Goal: Information Seeking & Learning: Learn about a topic

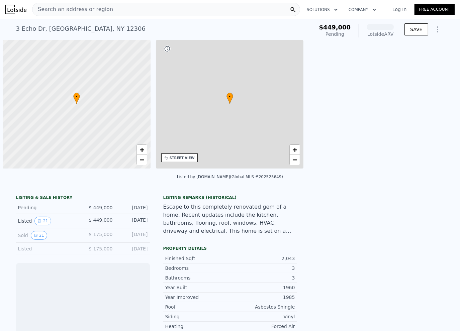
scroll to position [0, 3]
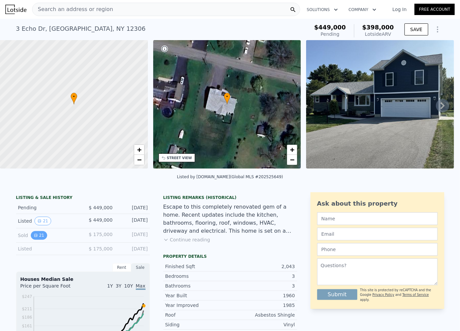
click at [38, 240] on button "21" at bounding box center [39, 235] width 16 height 9
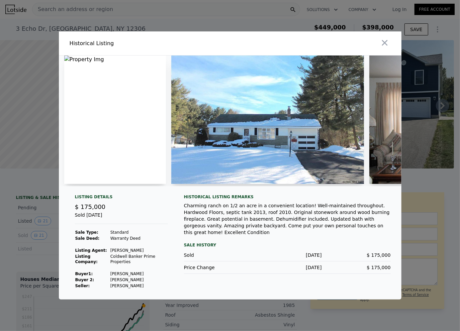
click at [93, 137] on img at bounding box center [115, 120] width 102 height 129
click at [63, 56] on div at bounding box center [112, 121] width 107 height 131
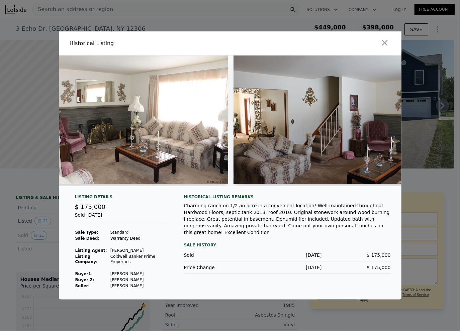
scroll to position [0, 549]
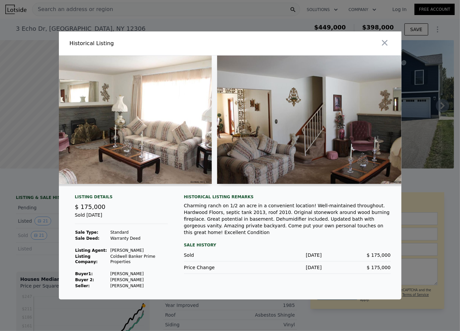
click at [160, 133] on img at bounding box center [115, 120] width 193 height 129
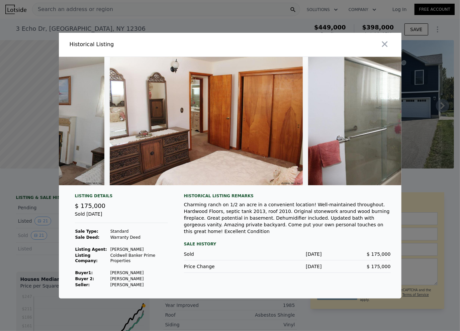
scroll to position [0, 3034]
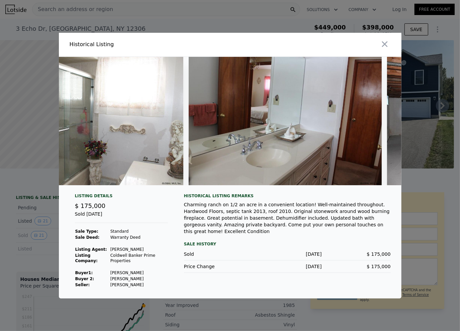
drag, startPoint x: 371, startPoint y: 183, endPoint x: 340, endPoint y: 197, distance: 34.0
click at [340, 197] on div "Historical Listing remarks" at bounding box center [287, 196] width 207 height 5
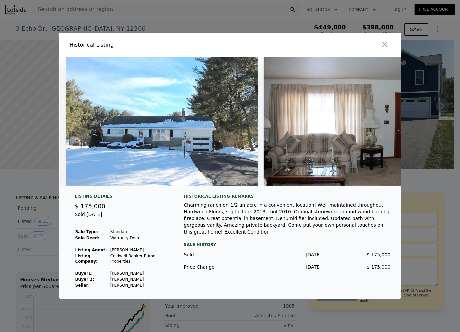
scroll to position [0, 102]
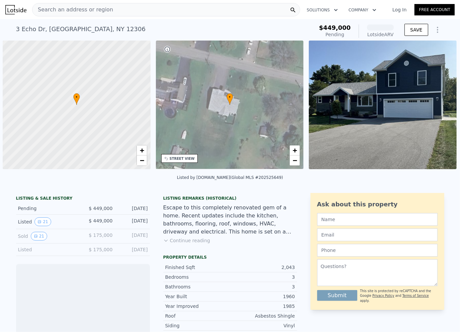
scroll to position [0, 3]
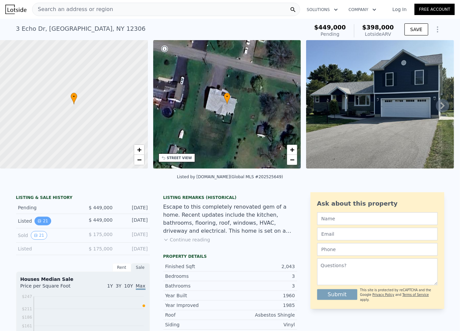
click at [42, 226] on button "21" at bounding box center [42, 221] width 16 height 9
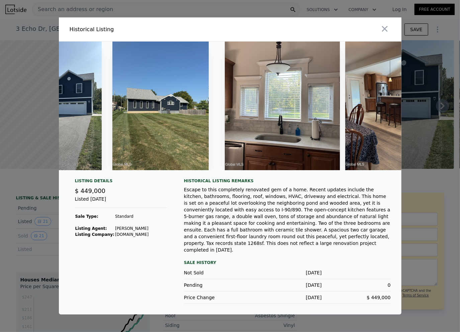
scroll to position [0, 0]
